Goal: Find specific fact: Find specific fact

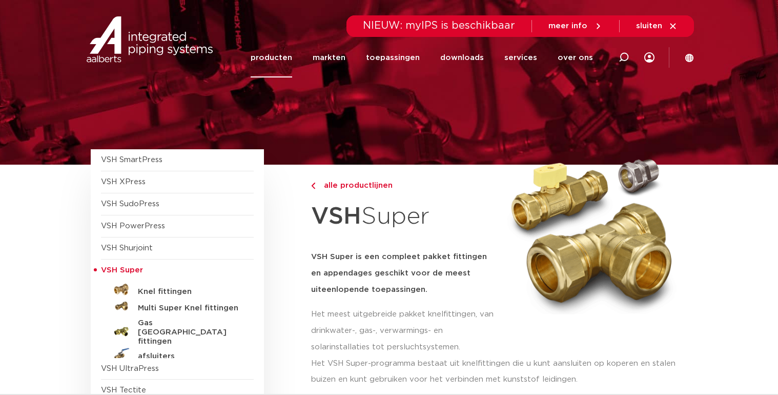
drag, startPoint x: 0, startPoint y: 0, endPoint x: 115, endPoint y: 271, distance: 293.9
click at [115, 271] on span "VSH Super" at bounding box center [122, 270] width 42 height 8
click at [157, 291] on h5 "Knel fittingen" at bounding box center [188, 291] width 101 height 9
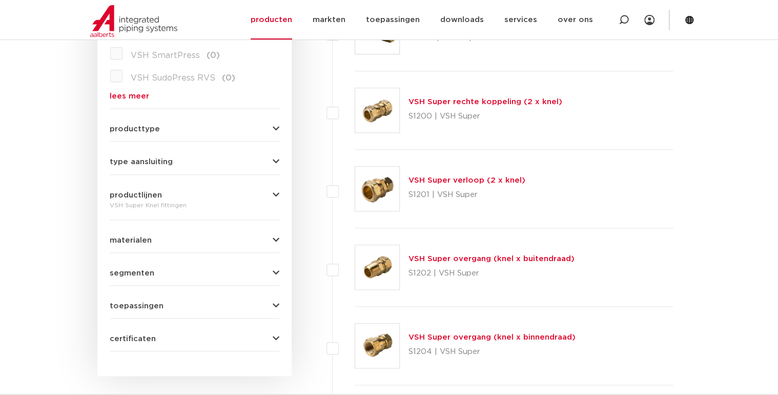
scroll to position [387, 0]
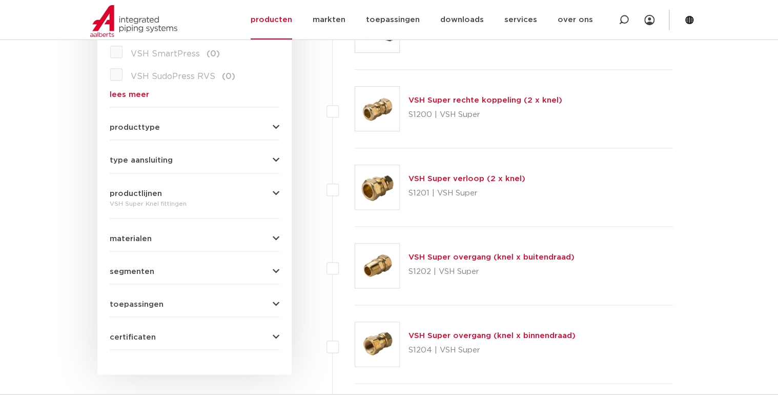
click at [417, 260] on link "VSH Super overgang (knel x buitendraad)" at bounding box center [491, 257] width 166 height 8
click at [431, 255] on link "VSH Super overgang (knel x buitendraad)" at bounding box center [491, 257] width 166 height 8
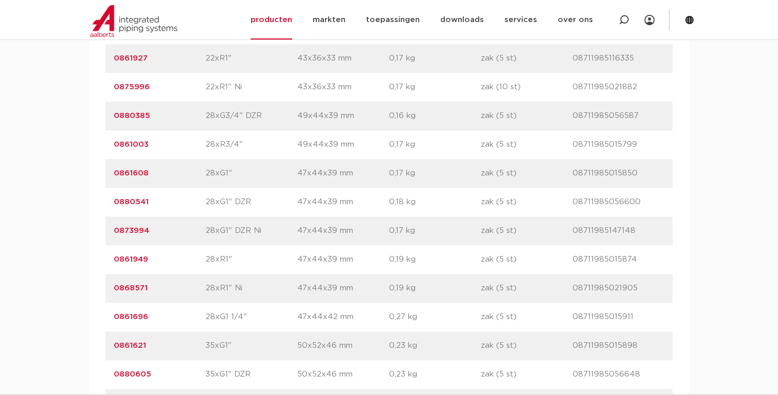
scroll to position [2419, 0]
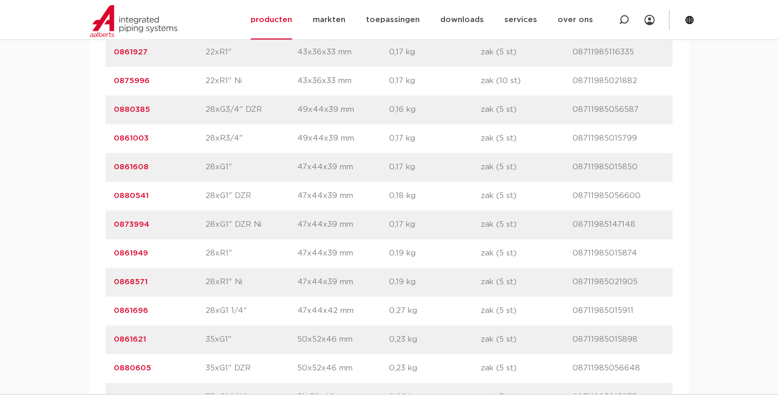
drag, startPoint x: 113, startPoint y: 307, endPoint x: 147, endPoint y: 310, distance: 34.0
click at [147, 310] on div "artikelnummer 0861696 afmeting 28xG1 1/4" afmetingen 47x44x42 mm gewicht 0,27 k…" at bounding box center [389, 310] width 567 height 29
drag, startPoint x: 147, startPoint y: 310, endPoint x: 139, endPoint y: 310, distance: 7.2
copy link "0861696"
